Goal: Information Seeking & Learning: Learn about a topic

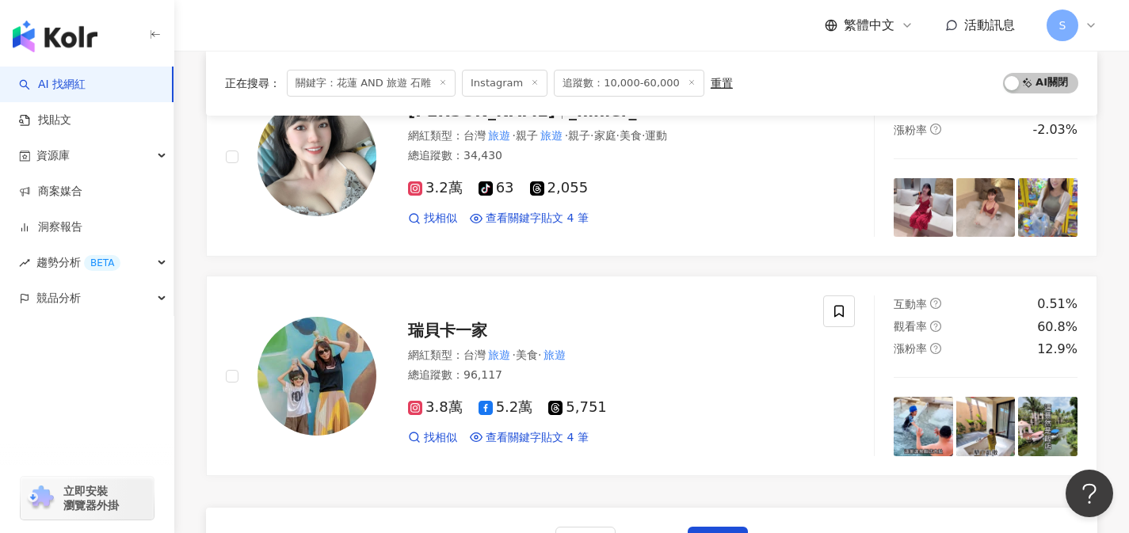
scroll to position [2520, 0]
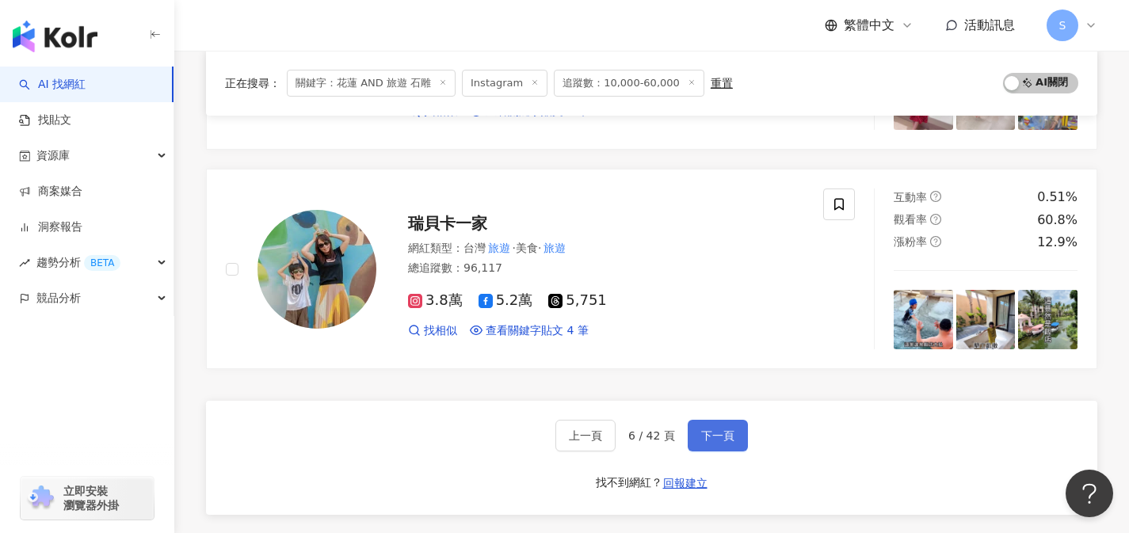
click at [727, 420] on button "下一頁" at bounding box center [718, 436] width 60 height 32
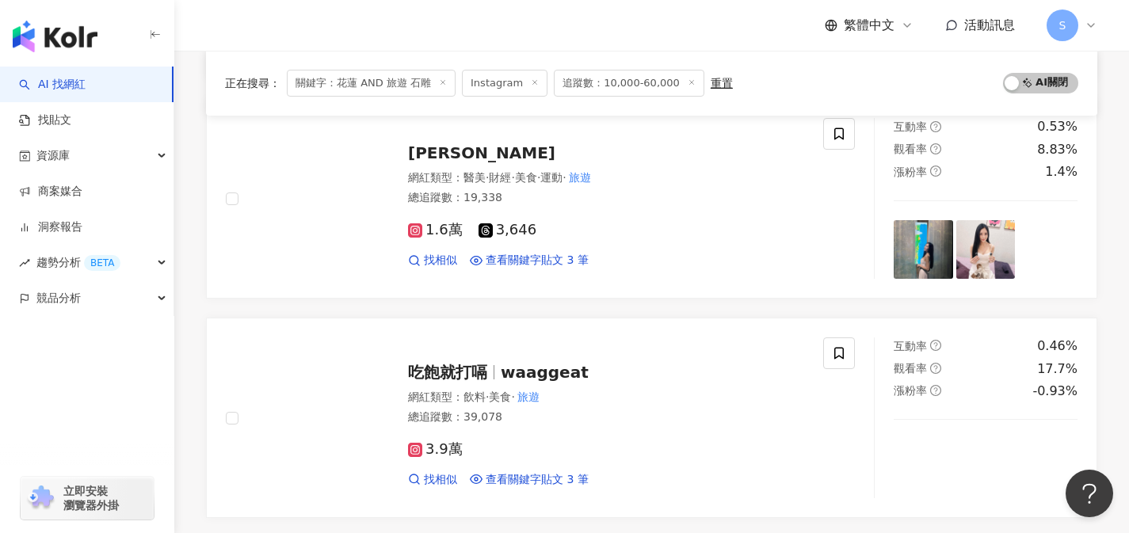
scroll to position [2490, 0]
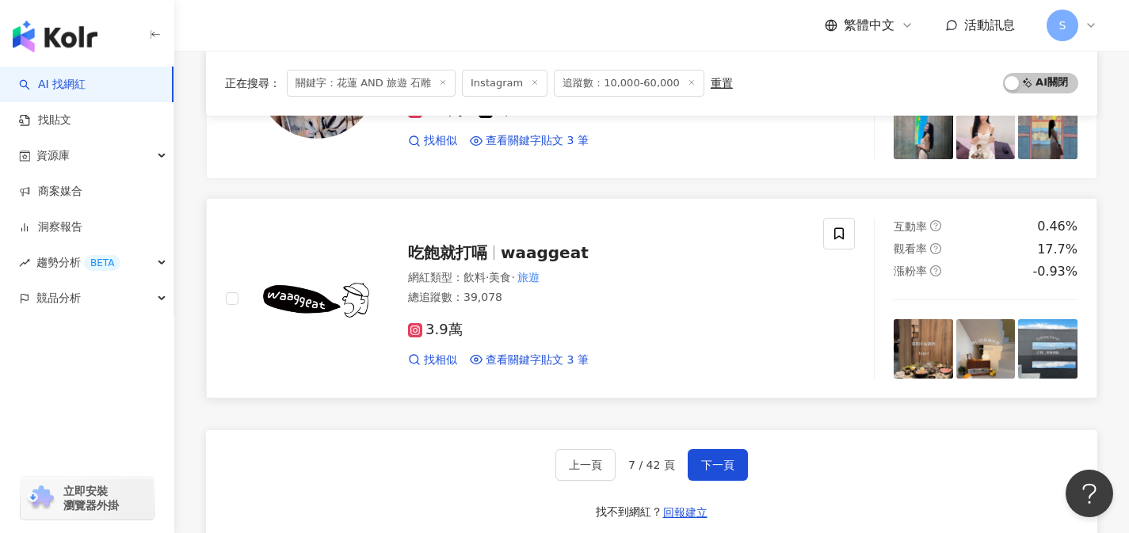
click at [566, 326] on div "3.9萬" at bounding box center [606, 330] width 396 height 17
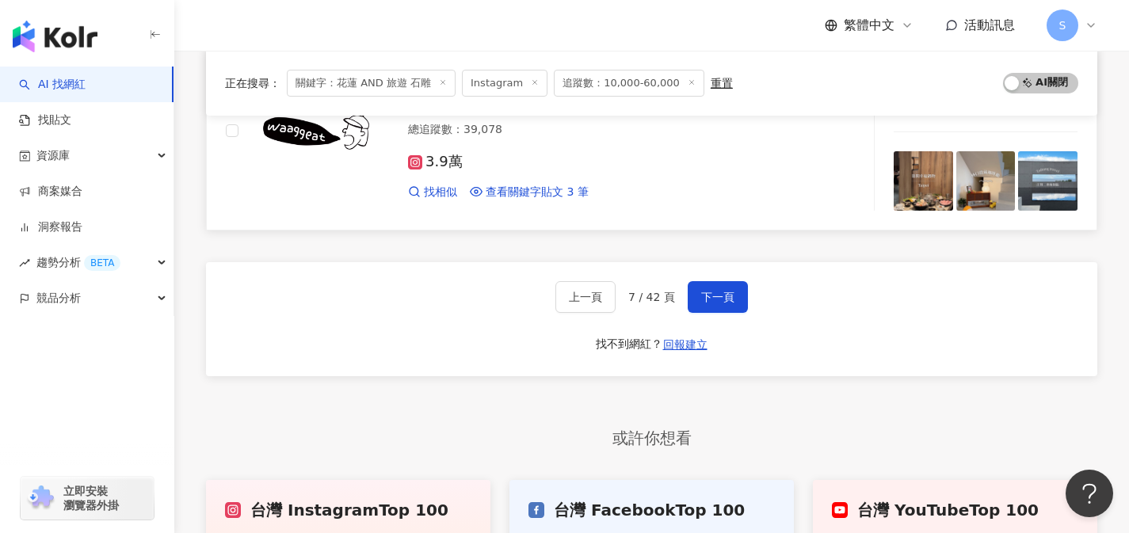
scroll to position [2668, 0]
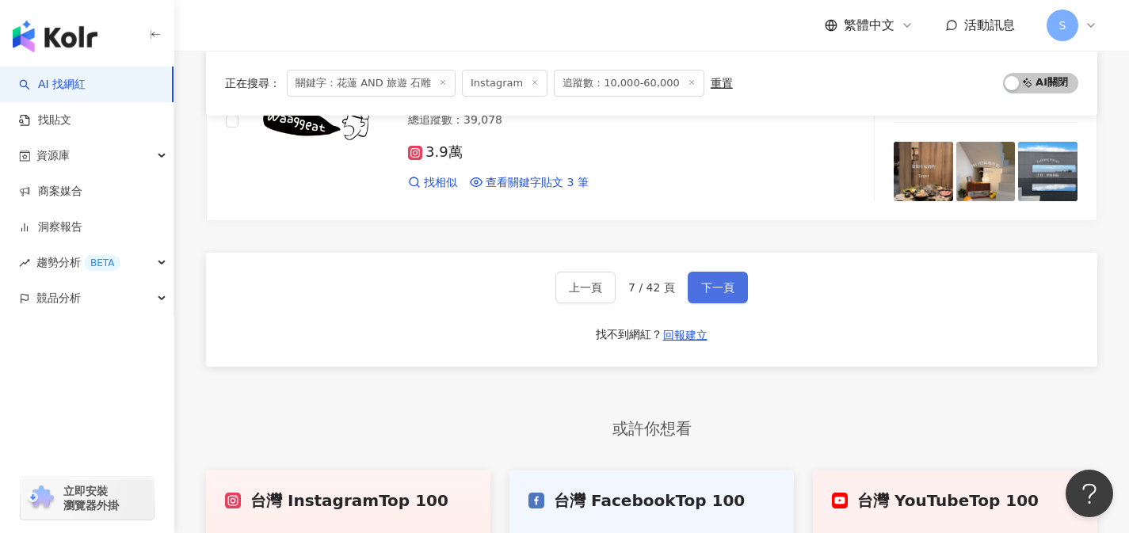
click at [734, 283] on button "下一頁" at bounding box center [718, 288] width 60 height 32
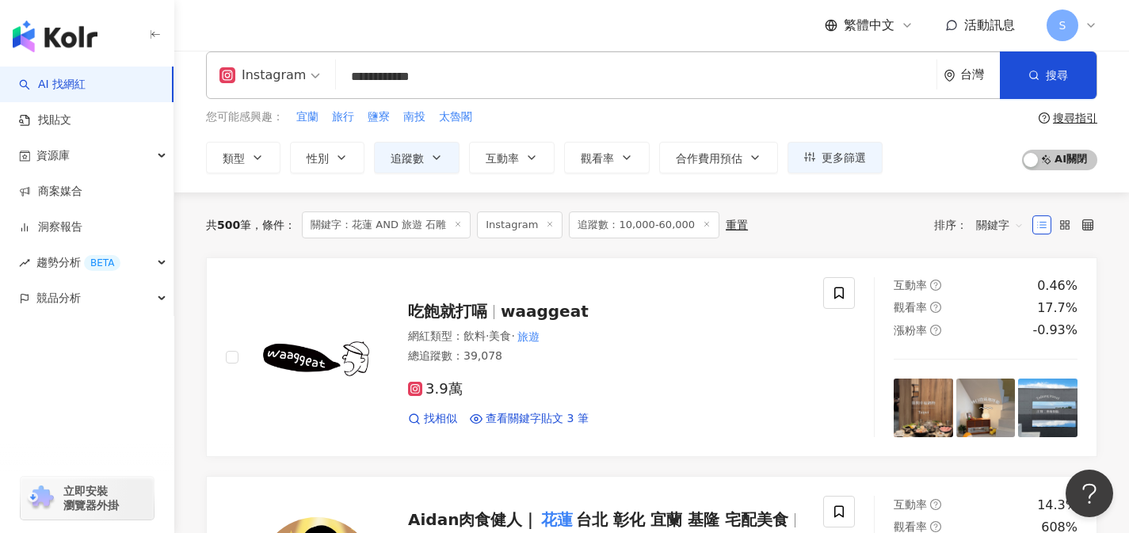
scroll to position [0, 0]
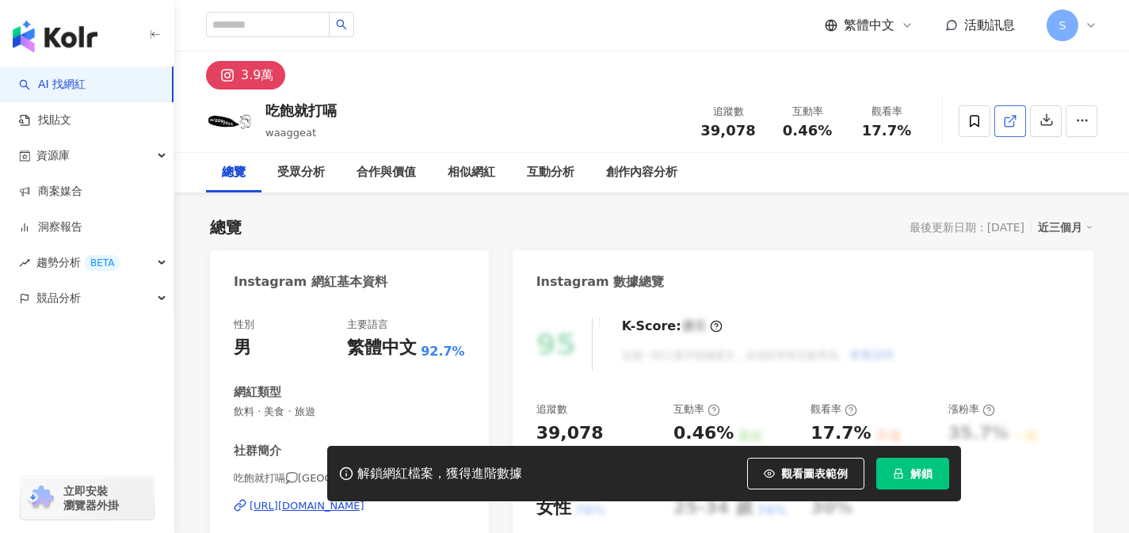
click at [1015, 133] on link at bounding box center [1010, 121] width 32 height 32
